Goal: Task Accomplishment & Management: Manage account settings

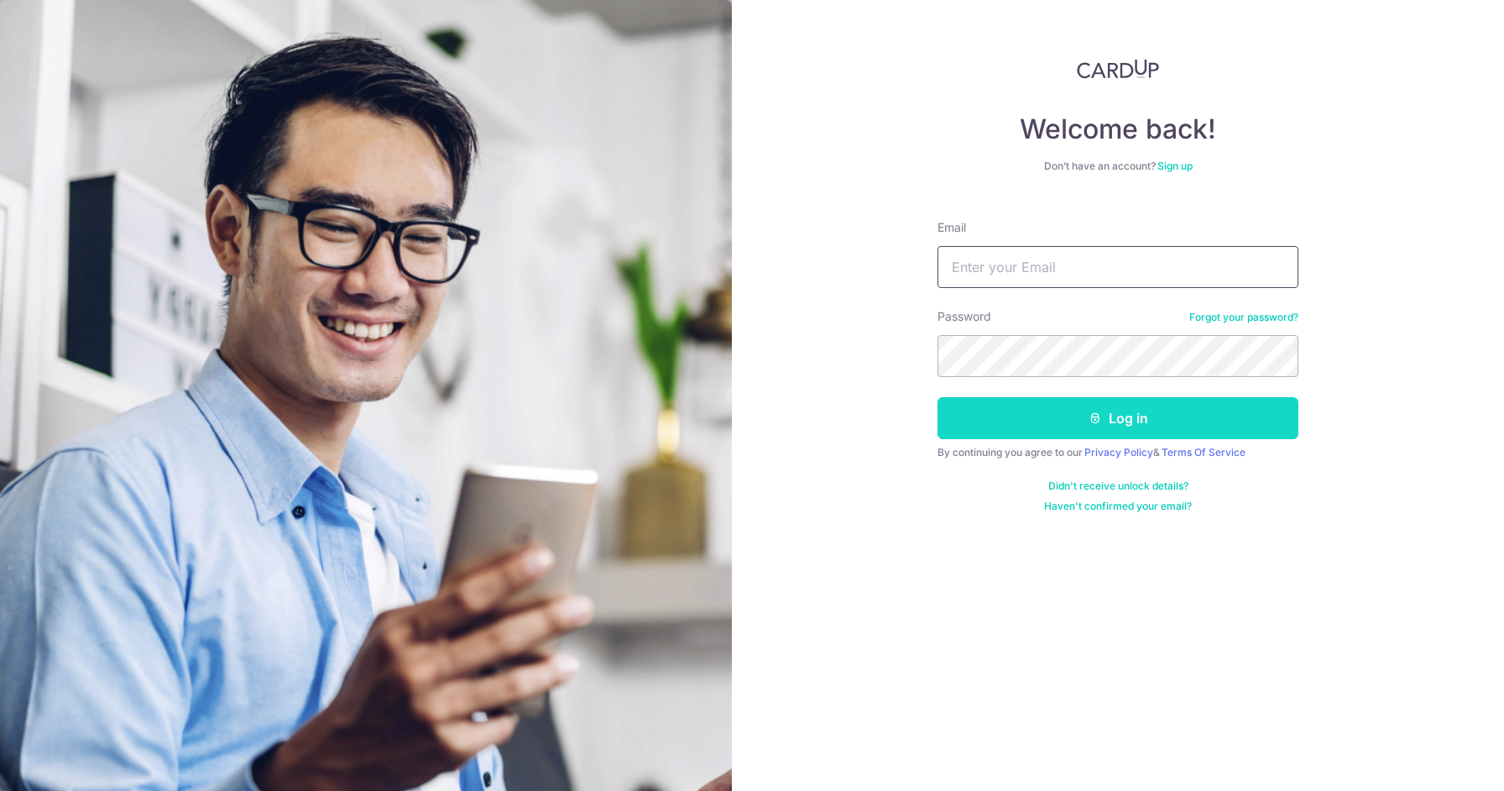
type input "[EMAIL_ADDRESS][DOMAIN_NAME]"
click at [1034, 420] on button "Log in" at bounding box center [1118, 418] width 361 height 42
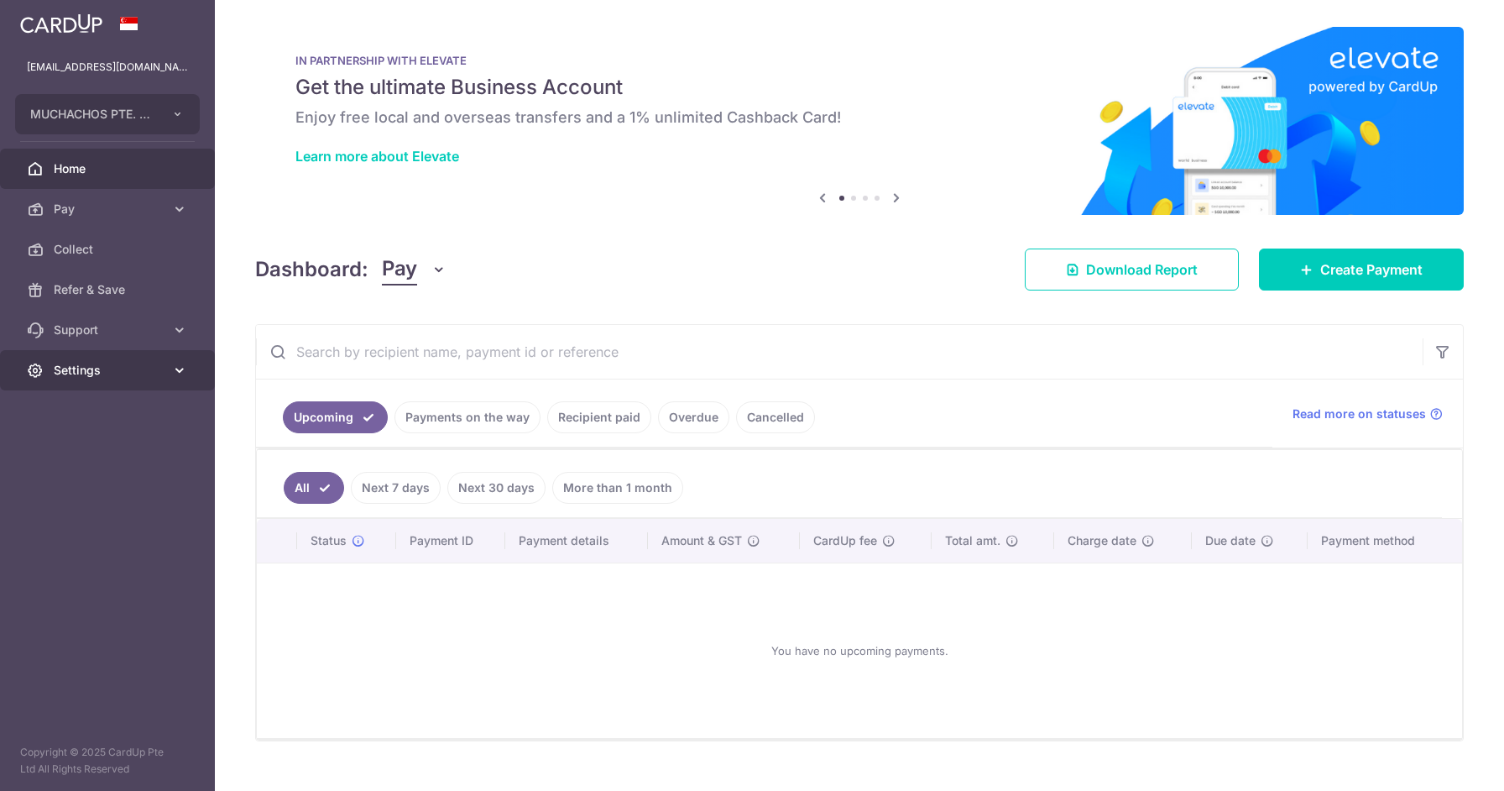
click at [134, 364] on span "Settings" at bounding box center [109, 370] width 111 height 17
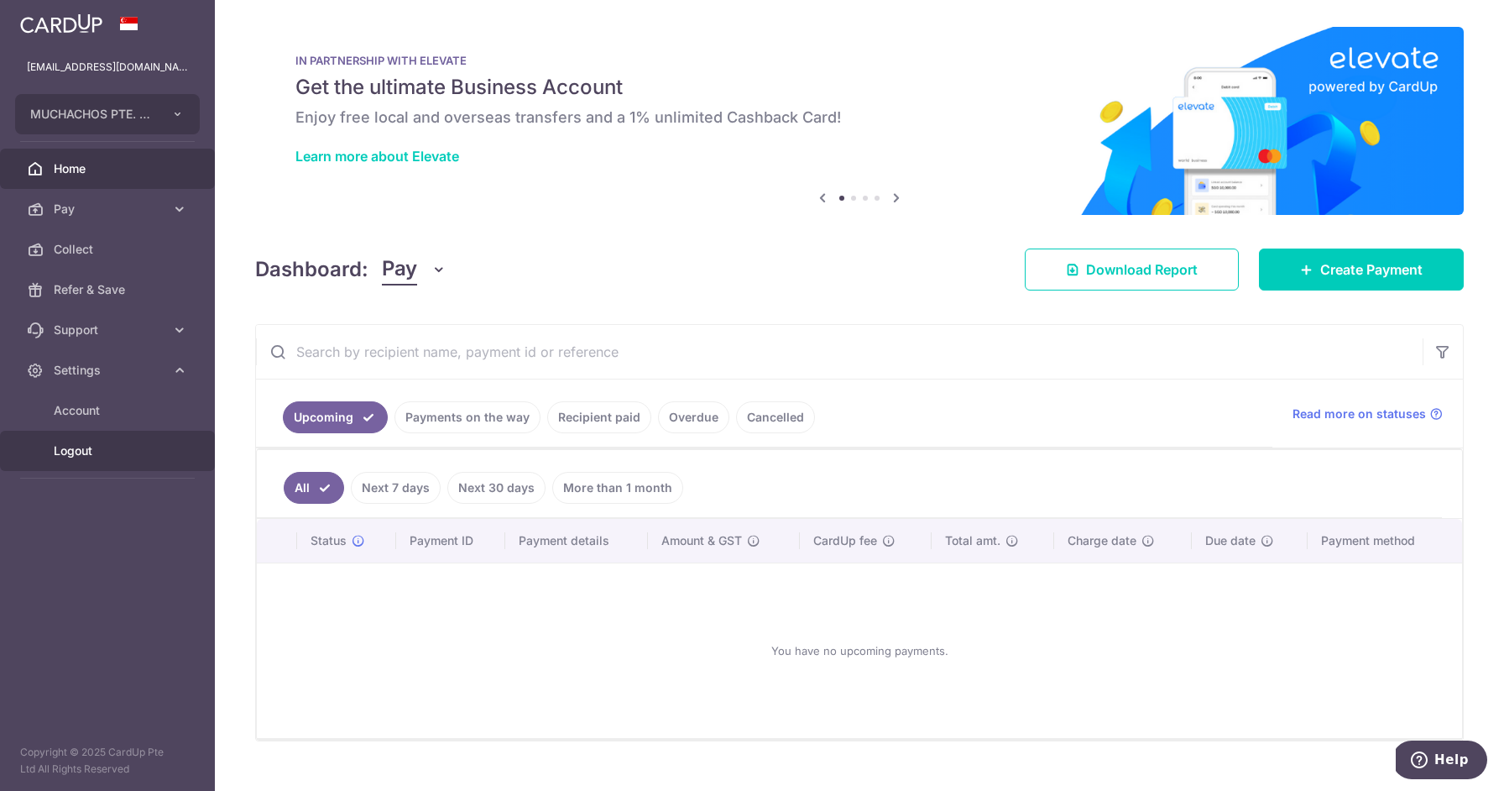
click at [83, 447] on span "Logout" at bounding box center [109, 450] width 111 height 17
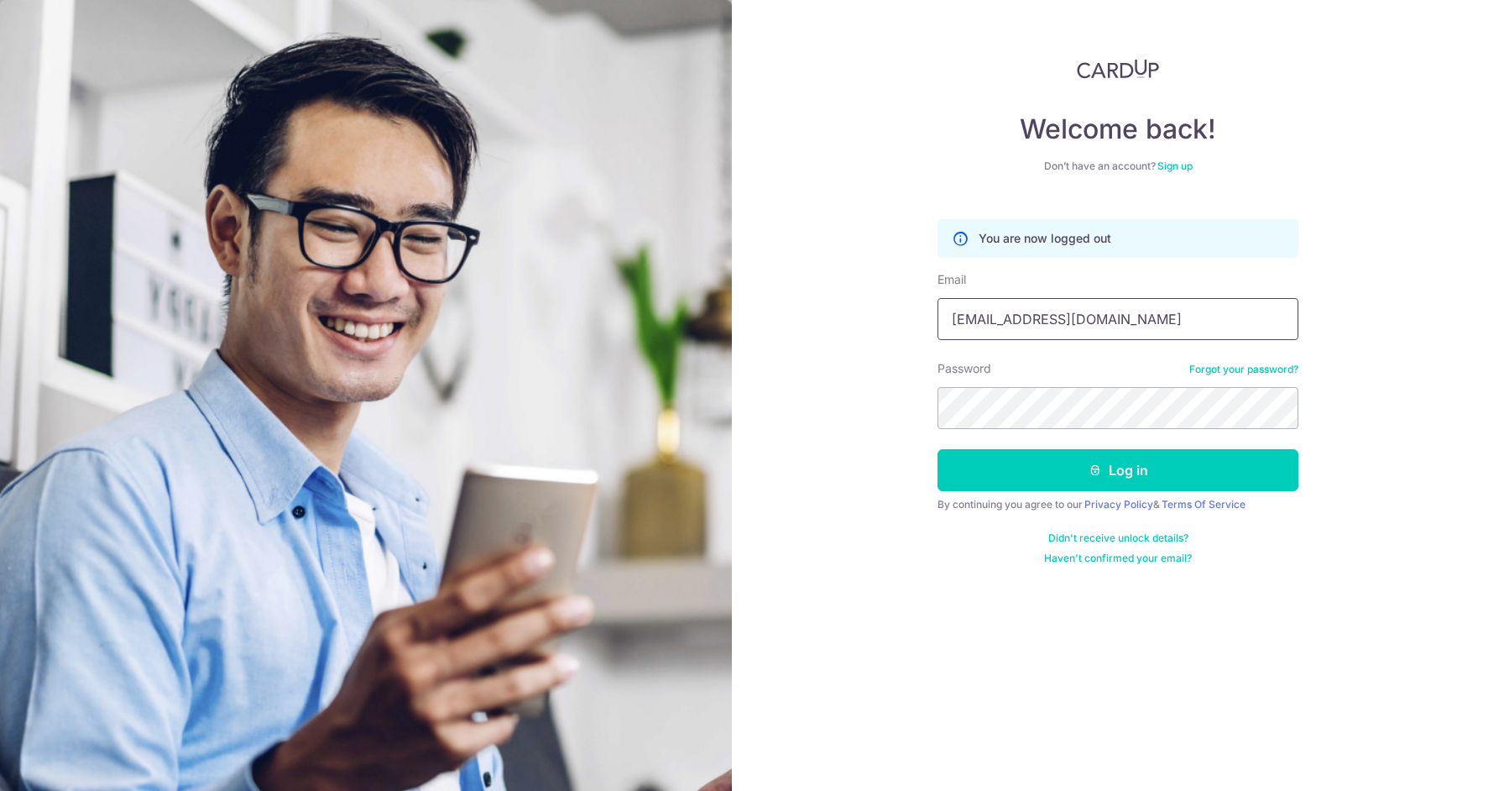
click at [1091, 329] on input "finance@muchachos.sg" at bounding box center [1118, 319] width 361 height 42
type input "jonno@teyst.sg"
click at [1120, 463] on button "Log in" at bounding box center [1118, 470] width 361 height 42
